Goal: Book appointment/travel/reservation

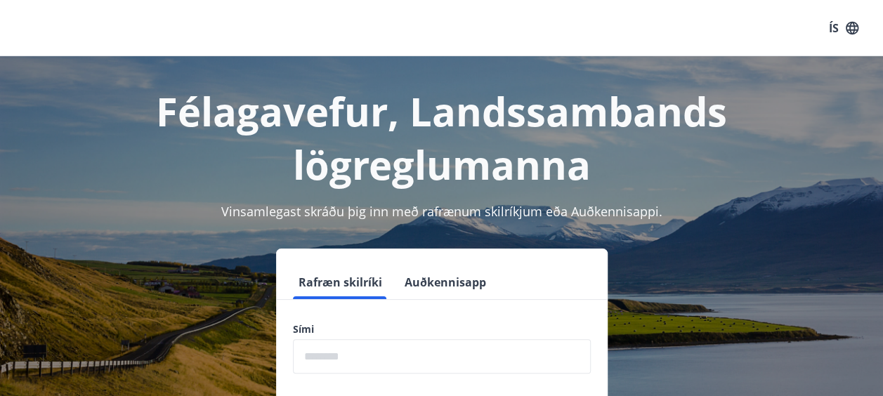
click at [370, 356] on input "phone" at bounding box center [442, 356] width 298 height 34
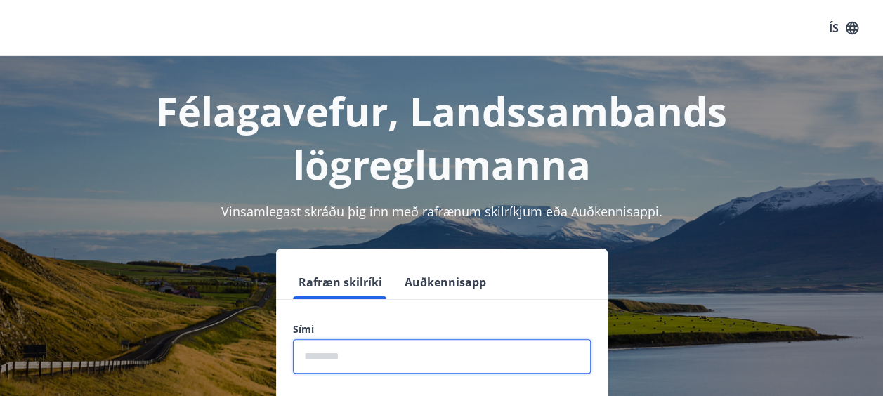
type input "********"
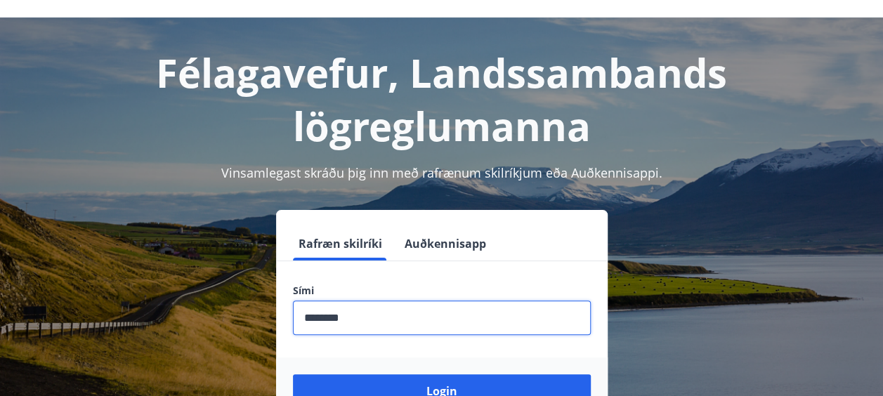
scroll to position [141, 0]
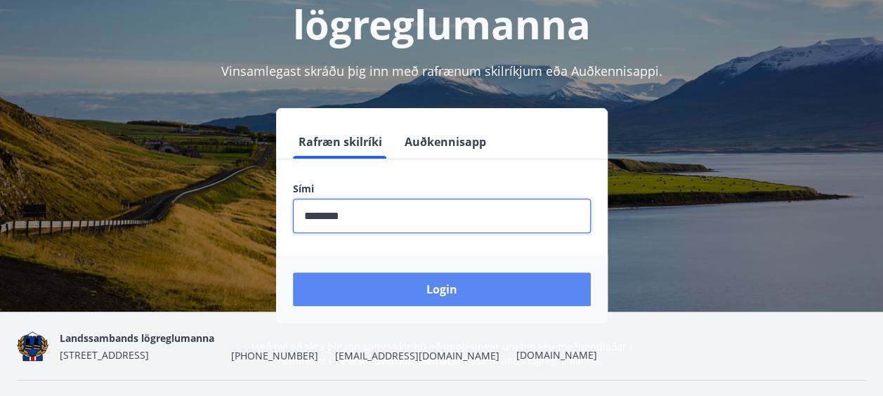
click at [511, 281] on button "Login" at bounding box center [442, 290] width 298 height 34
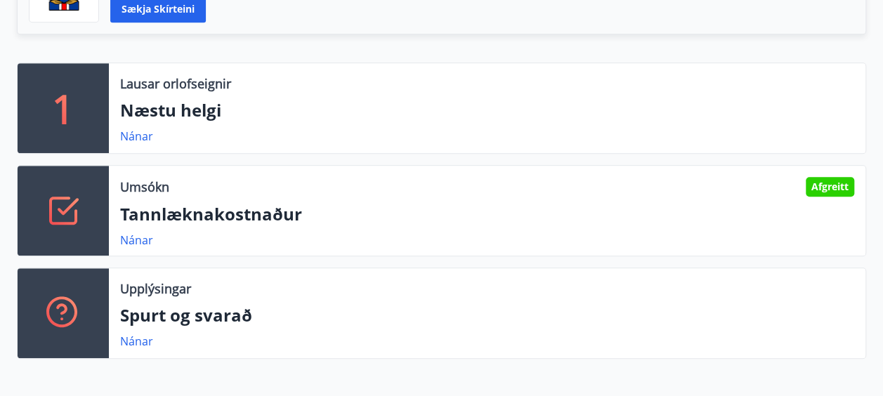
scroll to position [422, 0]
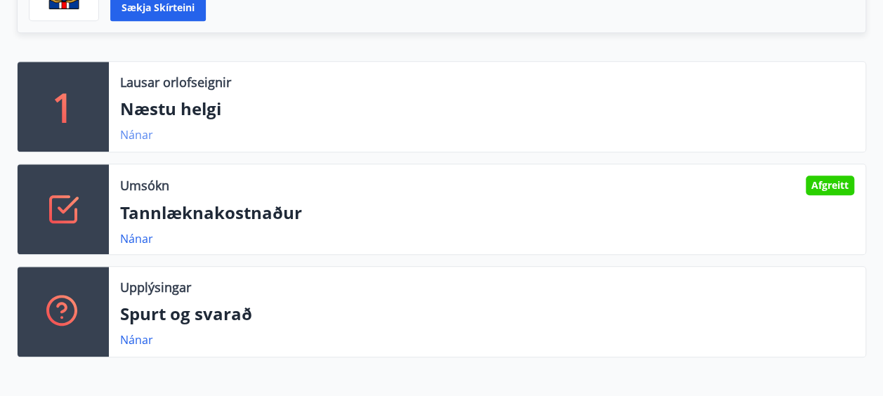
click at [141, 136] on link "Nánar" at bounding box center [136, 134] width 33 height 15
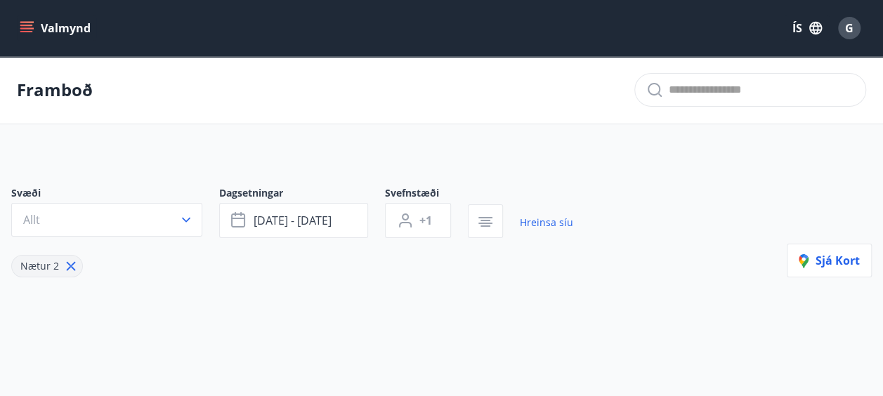
type input "*"
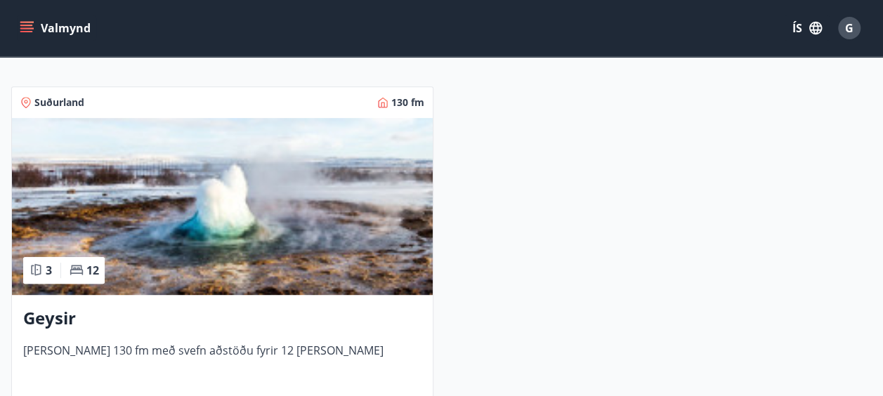
scroll to position [351, 0]
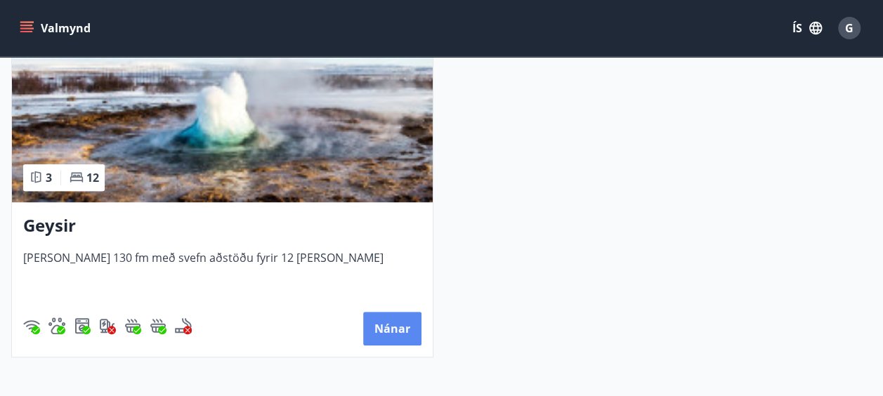
click at [393, 316] on button "Nánar" at bounding box center [392, 329] width 58 height 34
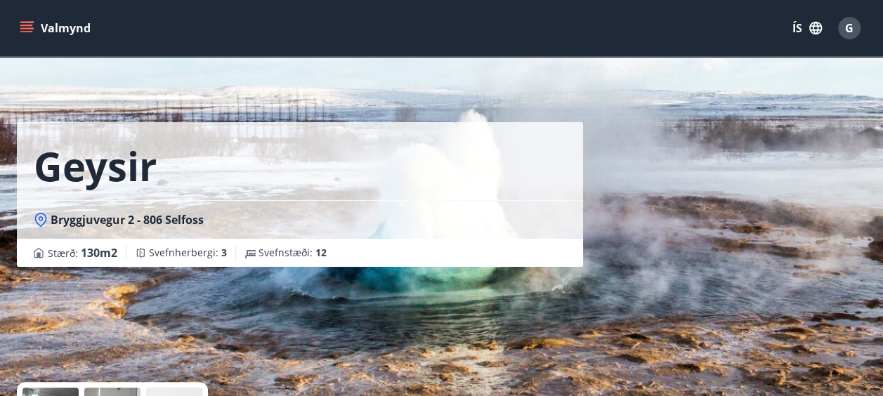
click at [30, 27] on icon "menu" at bounding box center [27, 28] width 14 height 14
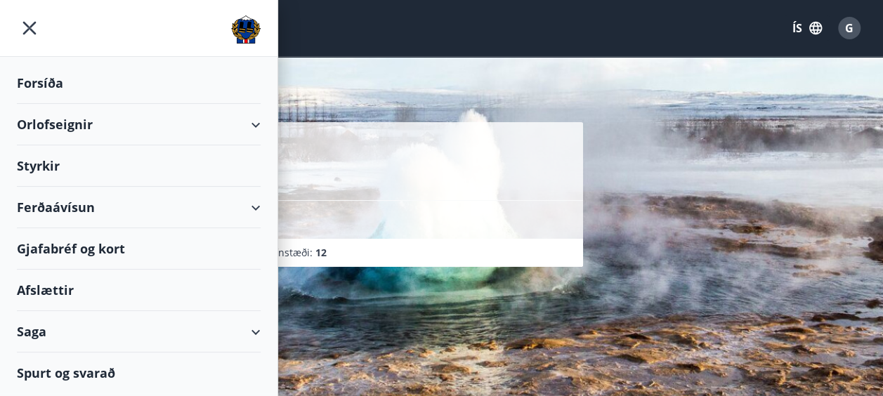
click at [257, 129] on div "Orlofseignir" at bounding box center [139, 124] width 244 height 41
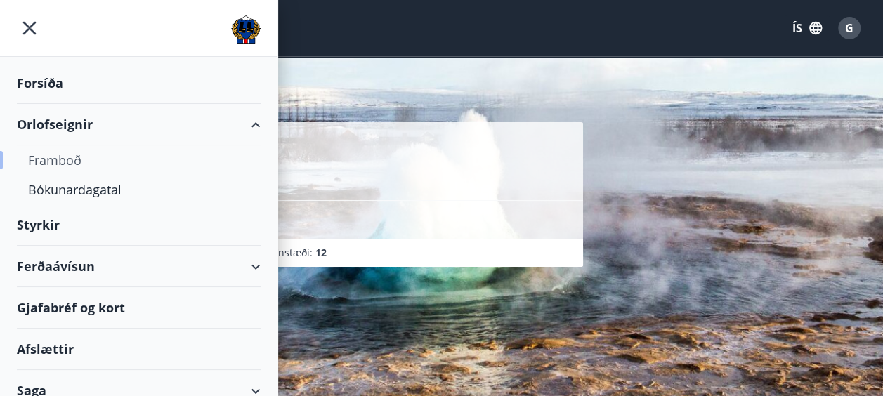
click at [69, 166] on div "Framboð" at bounding box center [138, 160] width 221 height 30
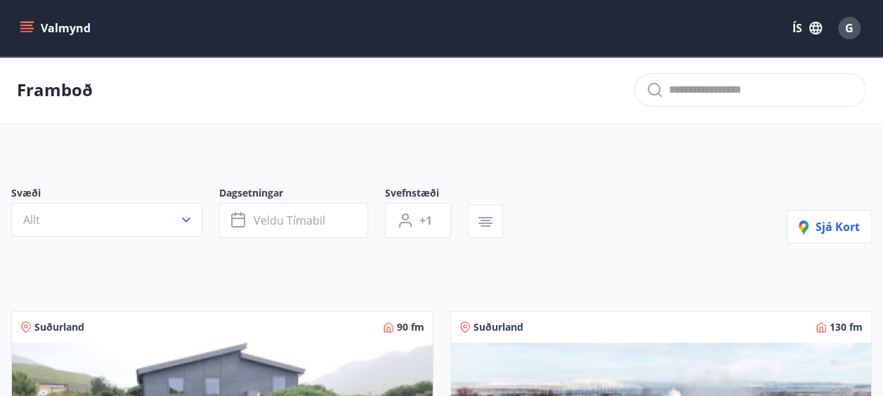
click at [18, 26] on button "Valmynd" at bounding box center [56, 27] width 79 height 25
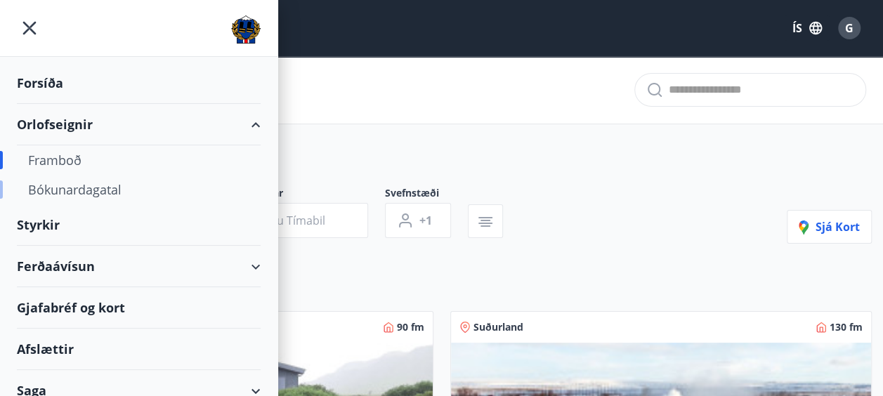
click at [187, 192] on div "Bókunardagatal" at bounding box center [138, 190] width 221 height 30
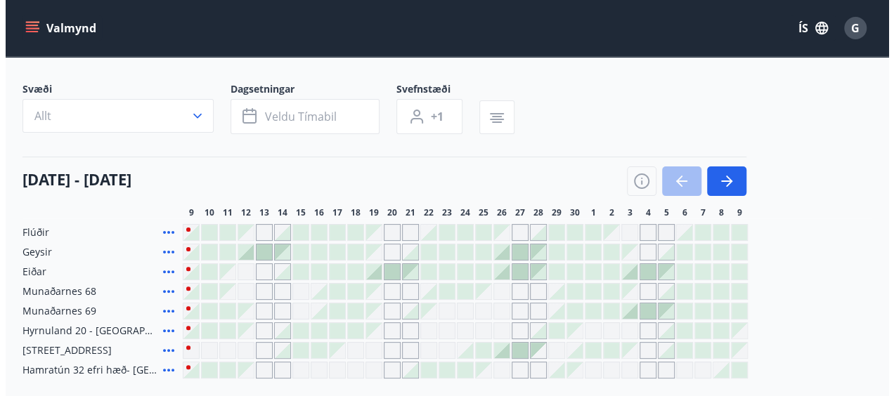
scroll to position [141, 0]
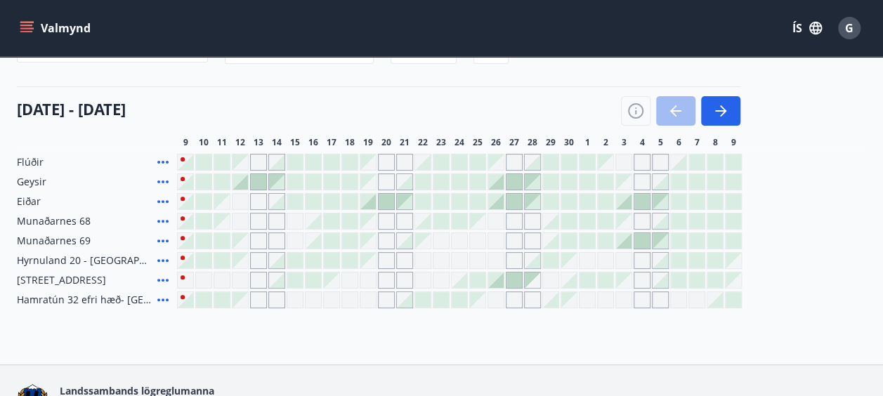
click at [259, 185] on div at bounding box center [258, 181] width 15 height 15
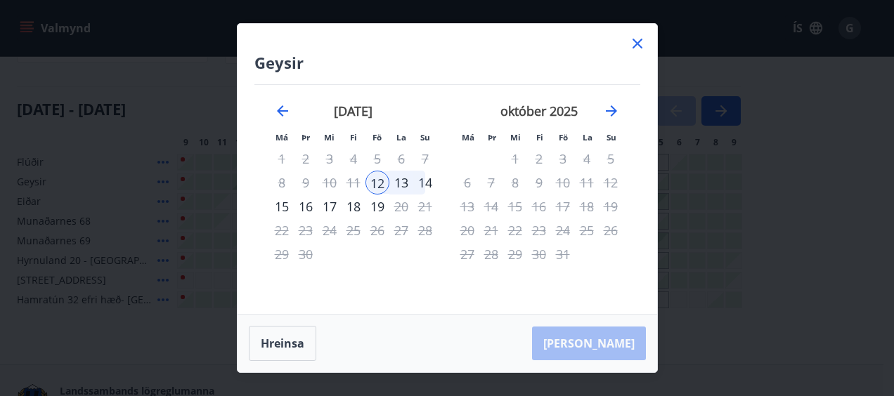
click at [405, 185] on div "13" at bounding box center [401, 183] width 24 height 24
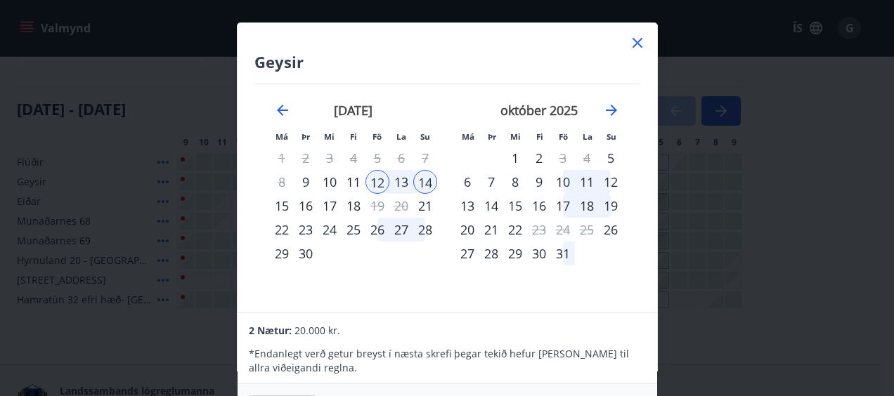
click at [401, 178] on div "13" at bounding box center [401, 182] width 24 height 24
click at [378, 183] on div "12" at bounding box center [377, 182] width 24 height 24
click at [394, 183] on div "13" at bounding box center [401, 182] width 24 height 24
click at [429, 179] on div "14" at bounding box center [425, 182] width 24 height 24
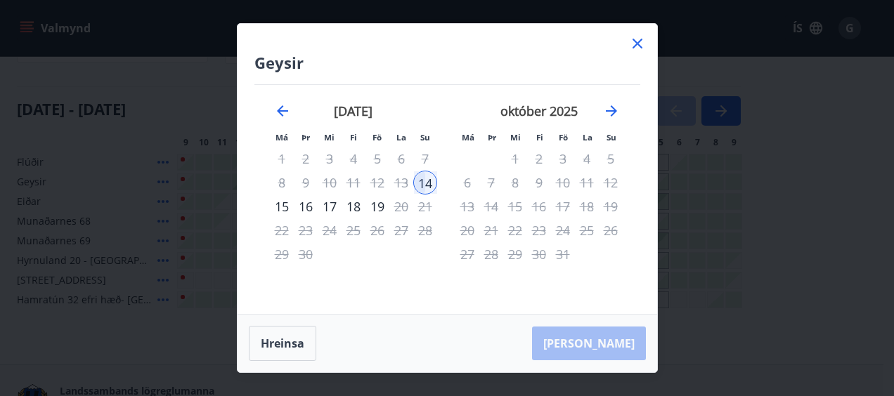
click at [633, 40] on icon at bounding box center [637, 44] width 10 height 10
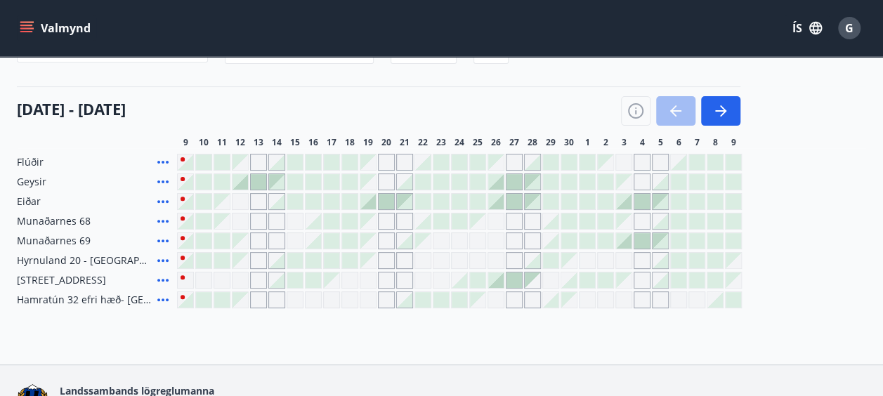
click at [242, 183] on div at bounding box center [240, 181] width 15 height 15
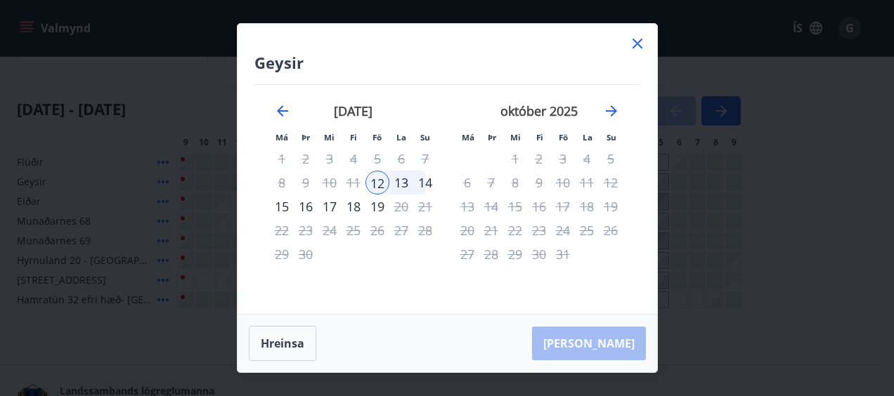
click at [427, 181] on div "14" at bounding box center [425, 183] width 24 height 24
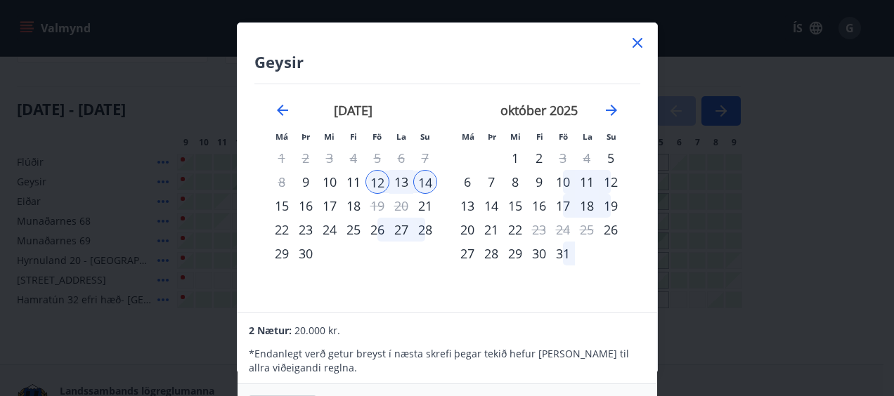
click at [407, 183] on div "13" at bounding box center [401, 182] width 24 height 24
click at [377, 185] on div "12" at bounding box center [377, 182] width 24 height 24
click at [402, 180] on div "13" at bounding box center [401, 182] width 24 height 24
click at [436, 185] on div "14" at bounding box center [425, 182] width 24 height 24
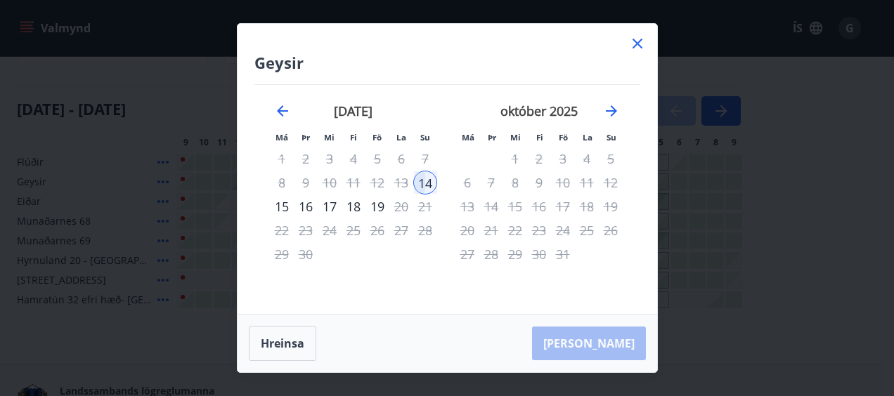
click at [398, 190] on div "13" at bounding box center [401, 183] width 24 height 24
click at [639, 49] on icon at bounding box center [637, 43] width 17 height 17
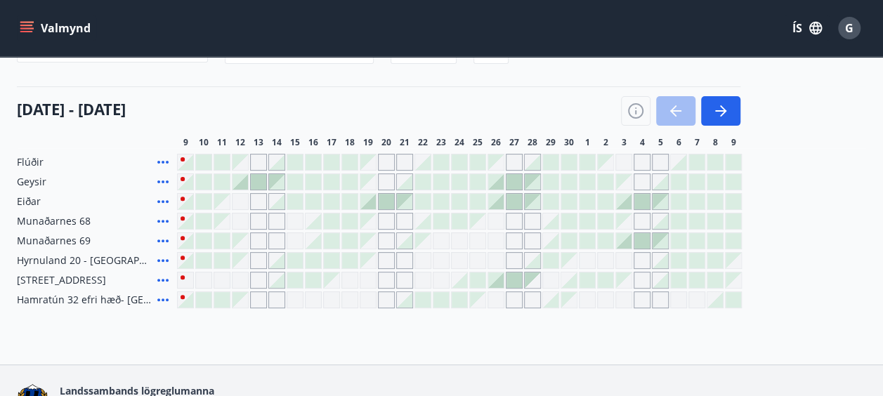
click at [257, 178] on div at bounding box center [258, 181] width 15 height 15
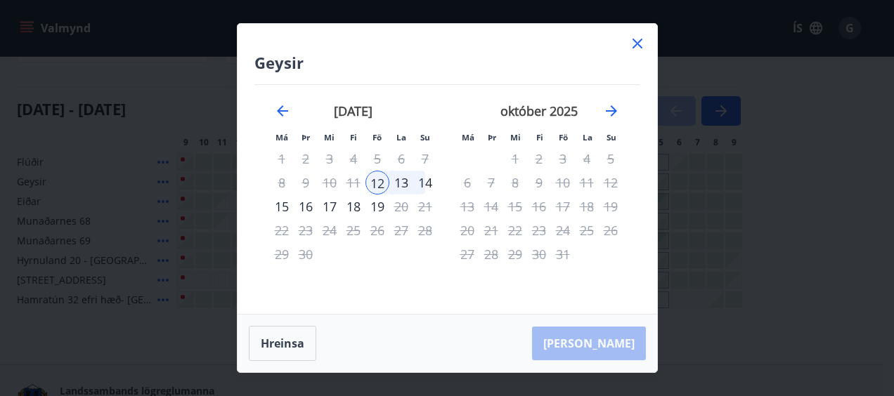
click at [424, 181] on div "14" at bounding box center [425, 183] width 24 height 24
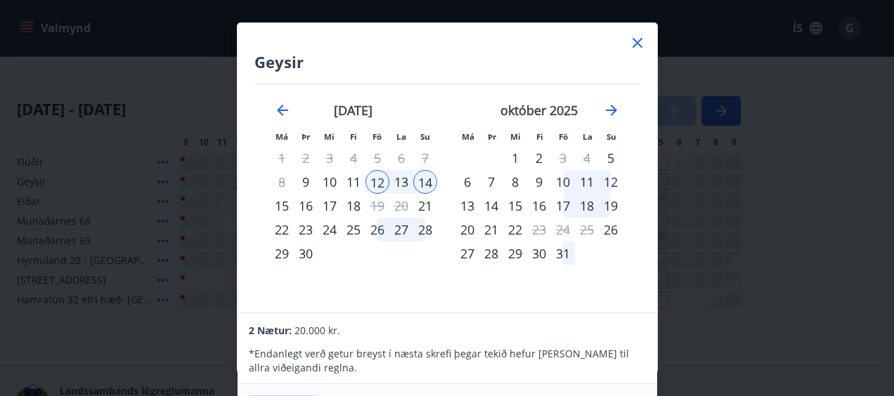
click at [619, 396] on html "Valmynd ÍS G Bókunardagatal Svæði Allt Dagsetningar Veldu tímabil Svefnstæði +1…" at bounding box center [447, 169] width 894 height 621
click at [620, 396] on html "Valmynd ÍS G Bókunardagatal Svæði Allt Dagsetningar Veldu tímabil Svefnstæði +1…" at bounding box center [447, 169] width 894 height 621
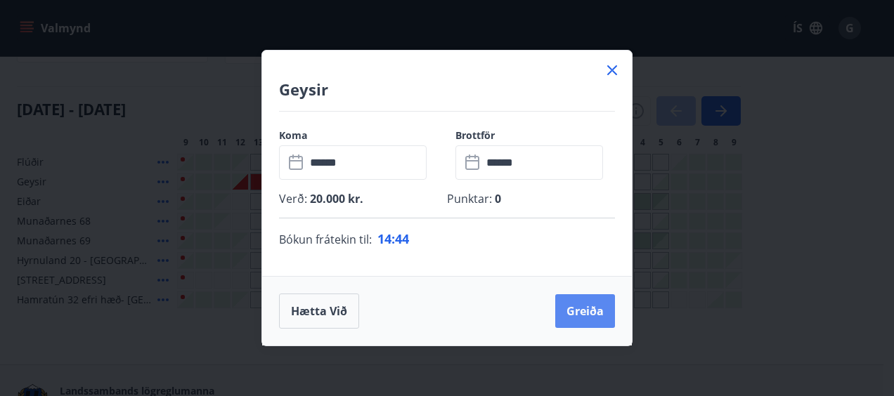
click at [587, 313] on button "Greiða" at bounding box center [585, 311] width 60 height 34
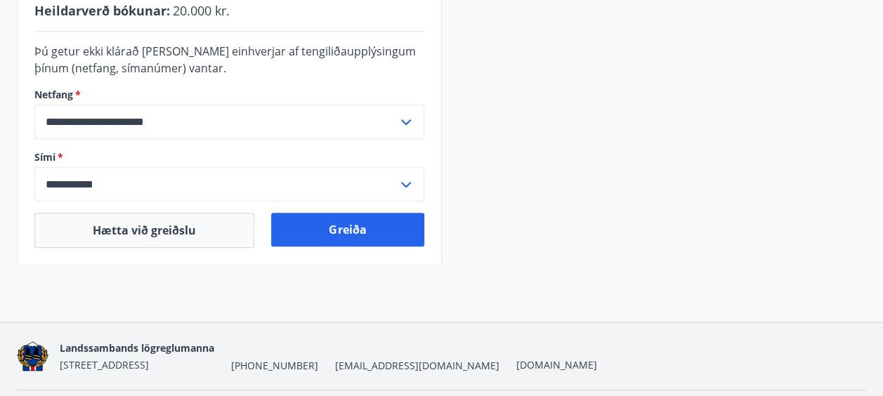
scroll to position [493, 0]
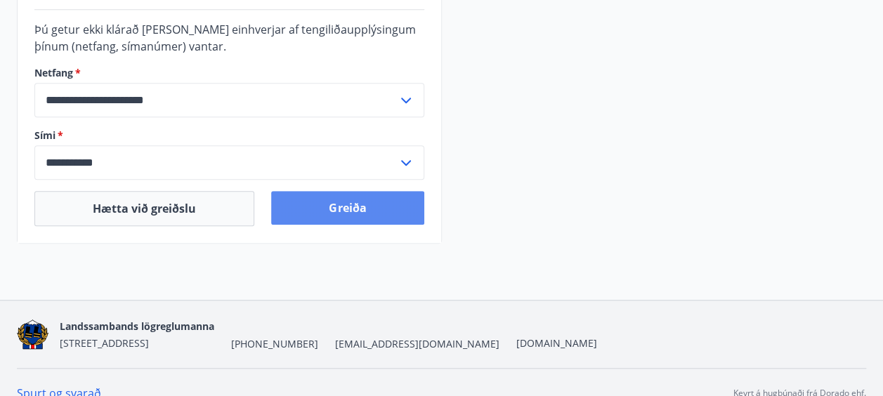
click at [348, 199] on button "Greiða" at bounding box center [347, 208] width 152 height 34
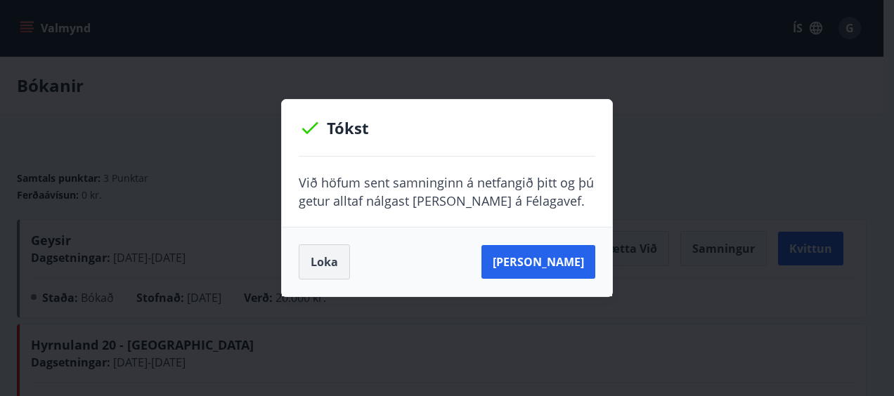
click at [316, 258] on button "Loka" at bounding box center [324, 261] width 51 height 35
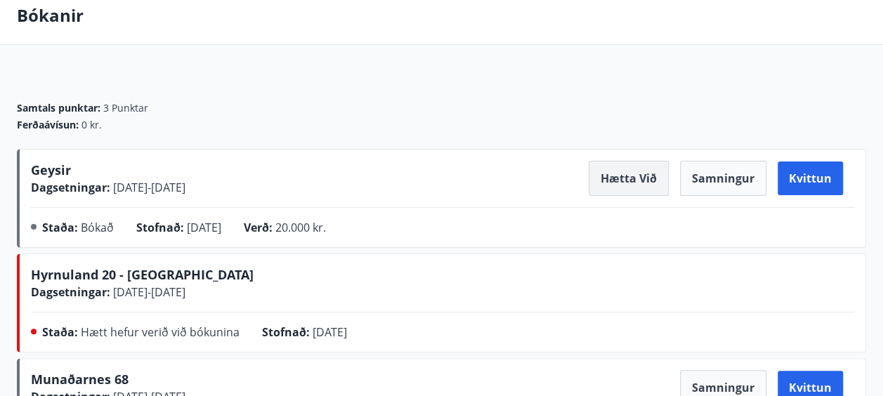
scroll to position [141, 0]
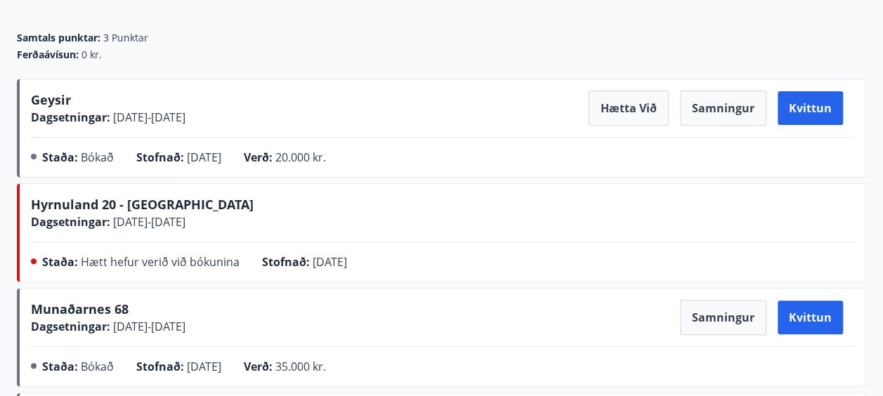
click at [585, 213] on div "Hyrnuland 20 - [GEOGRAPHIC_DATA] Dagsetningar : [DATE] - [DATE]" at bounding box center [442, 212] width 823 height 35
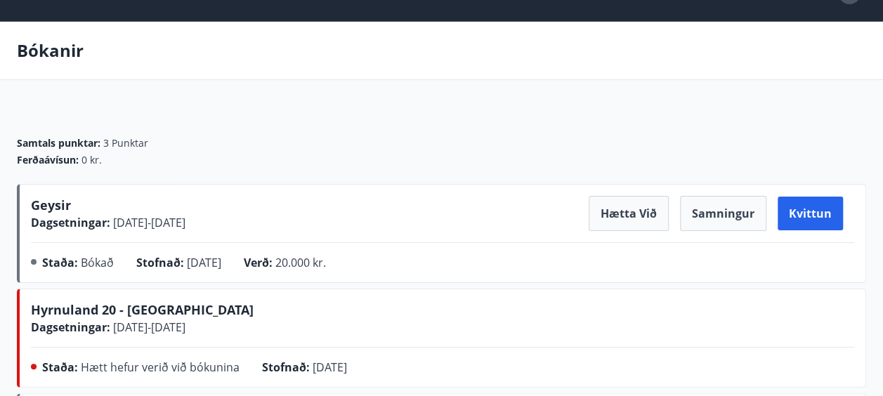
scroll to position [0, 0]
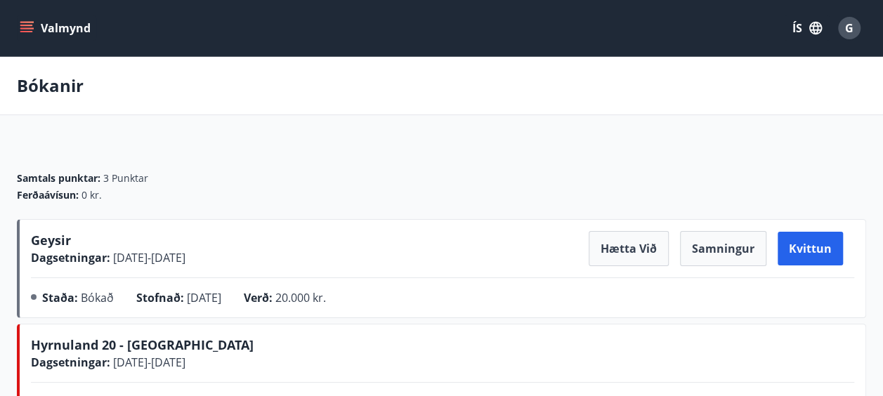
click at [21, 34] on icon "menu" at bounding box center [27, 28] width 14 height 14
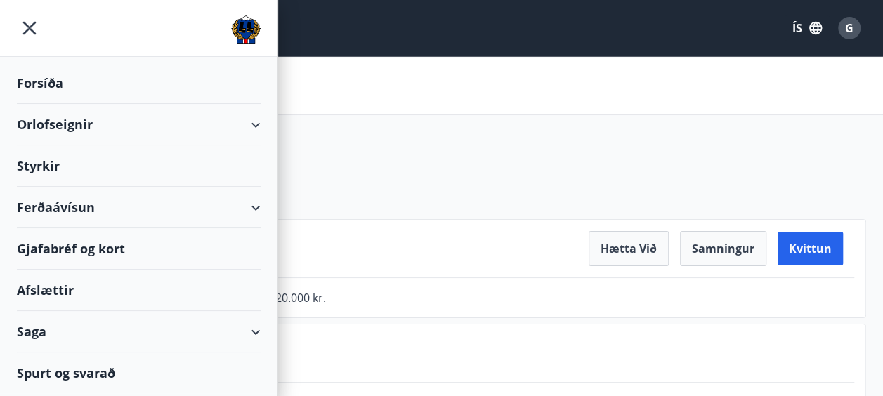
click at [253, 124] on div "Orlofseignir" at bounding box center [139, 124] width 244 height 41
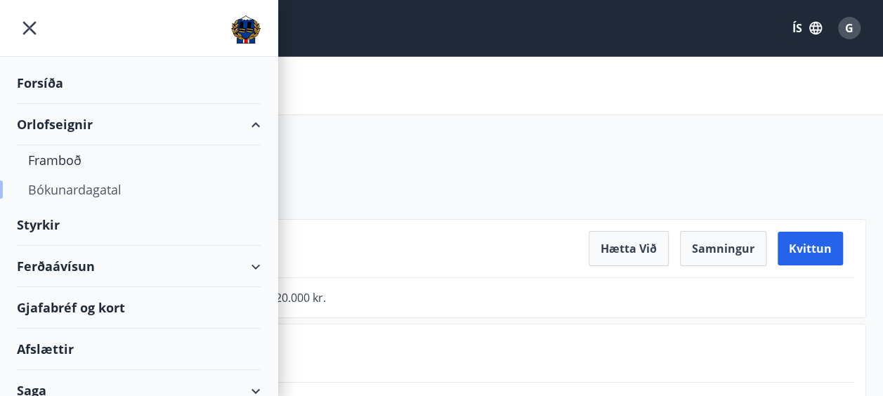
click at [88, 192] on div "Bókunardagatal" at bounding box center [138, 190] width 221 height 30
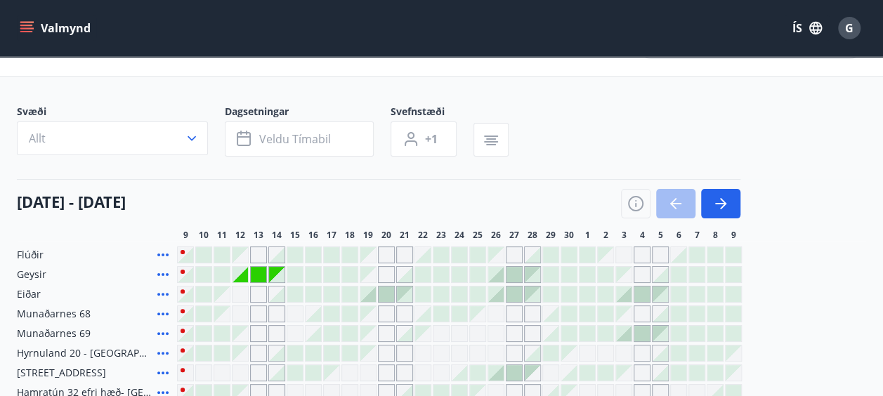
scroll to position [70, 0]
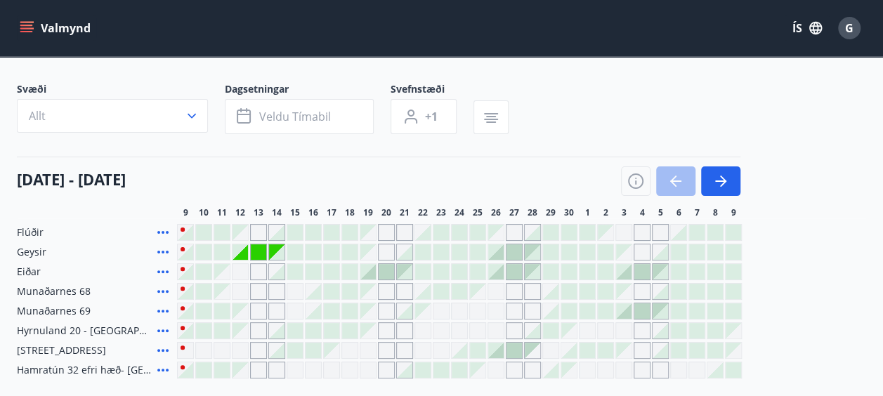
click at [853, 32] on div "G" at bounding box center [849, 28] width 22 height 22
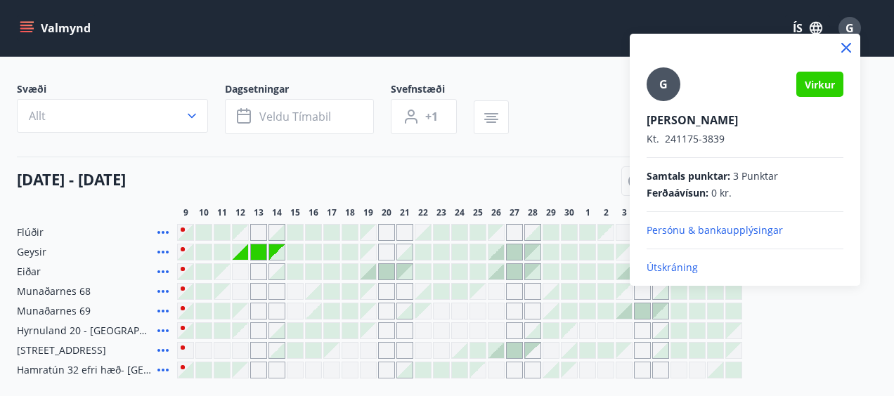
click at [28, 24] on div at bounding box center [447, 198] width 894 height 396
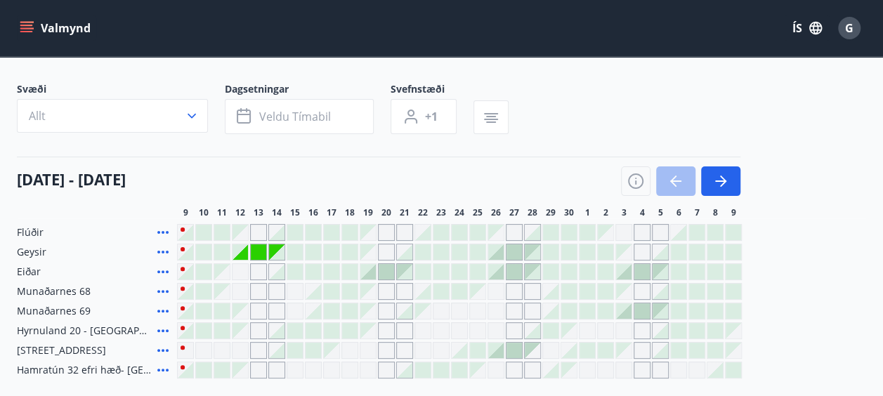
click at [28, 24] on icon "menu" at bounding box center [27, 28] width 14 height 14
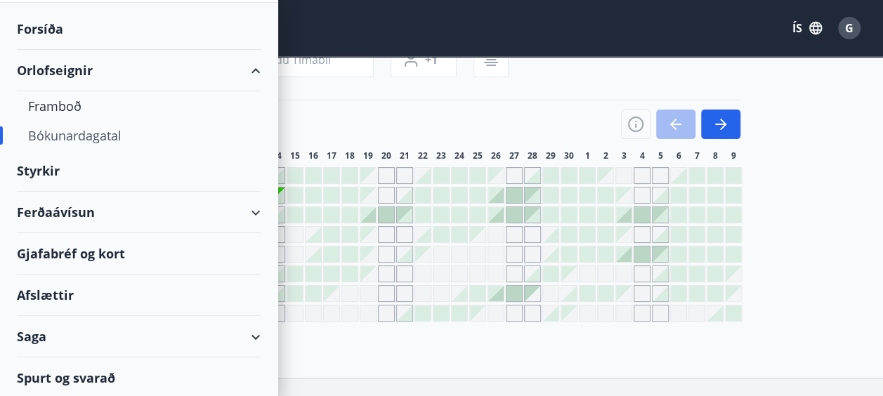
scroll to position [141, 0]
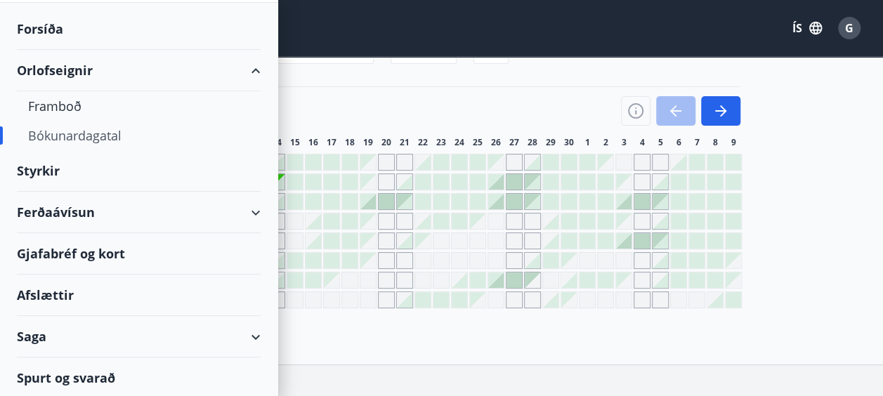
click at [244, 337] on div "Saga" at bounding box center [139, 336] width 244 height 41
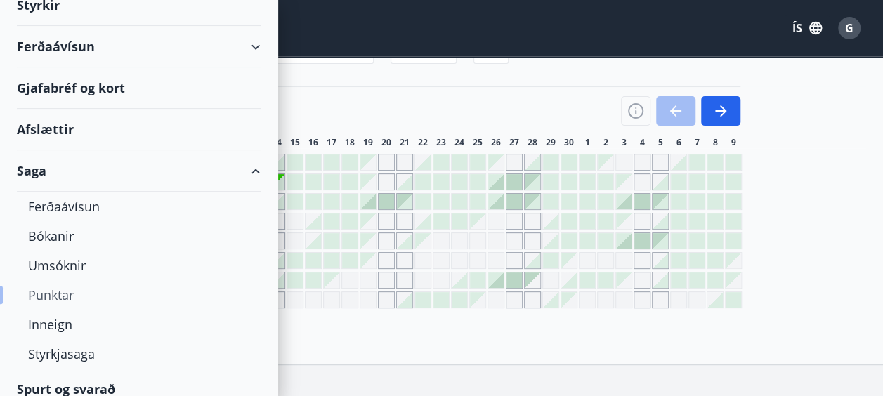
scroll to position [231, 0]
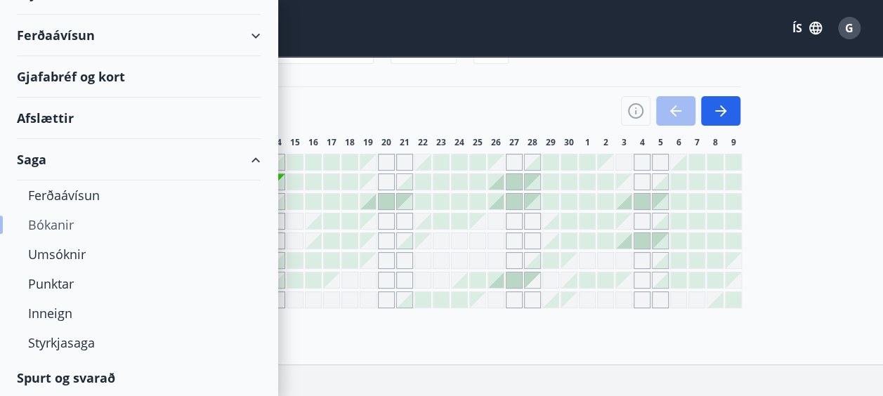
click at [59, 226] on div "Bókanir" at bounding box center [138, 225] width 221 height 30
